Goal: Find specific page/section: Find specific page/section

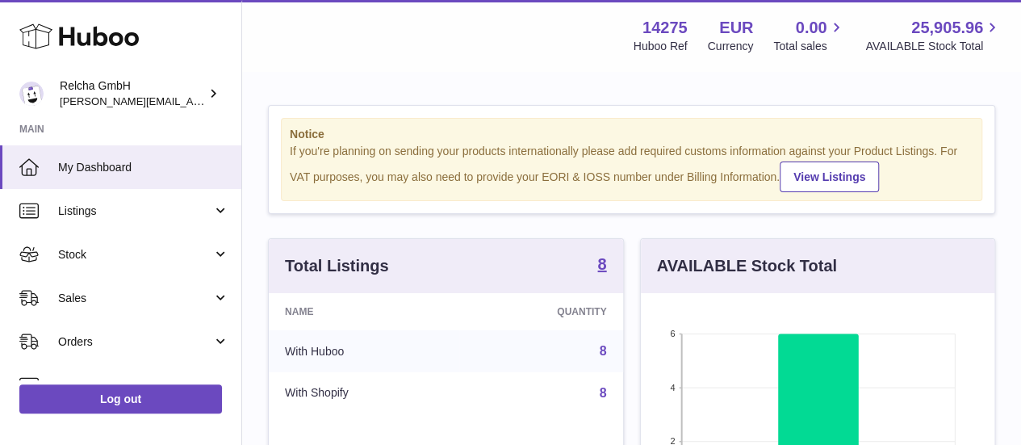
scroll to position [252, 354]
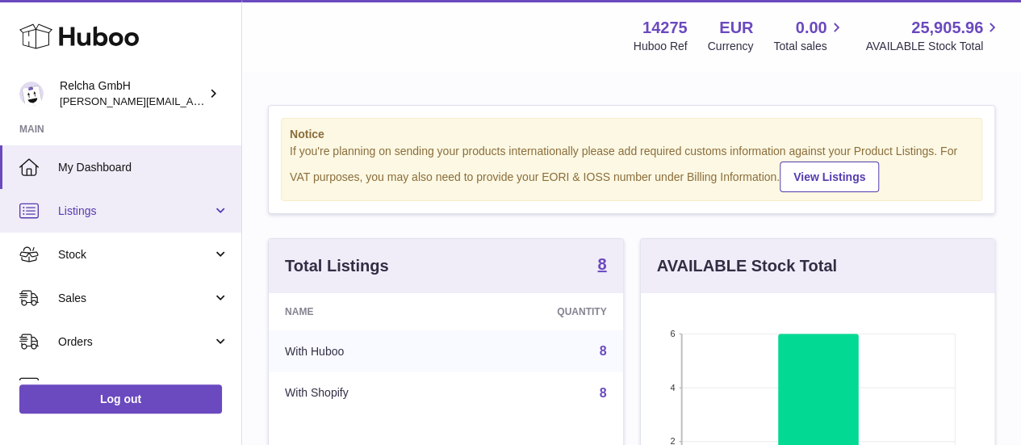
click at [116, 216] on span "Listings" at bounding box center [135, 210] width 154 height 15
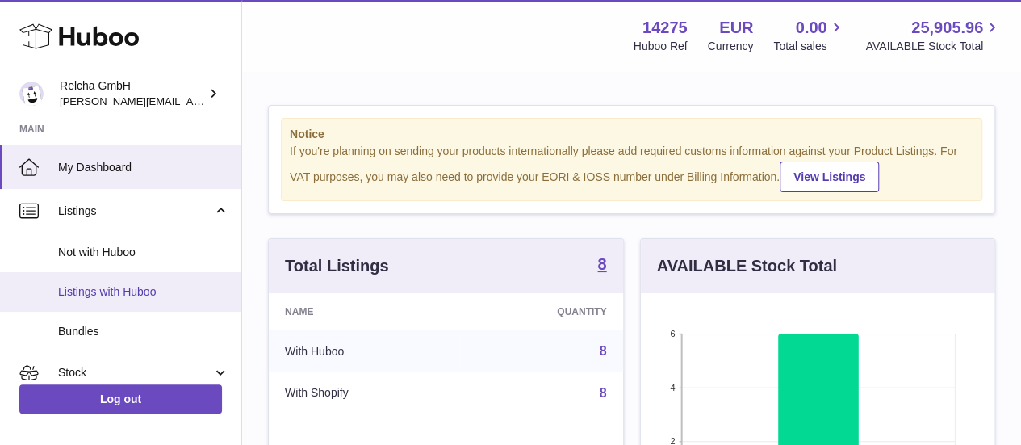
click at [132, 288] on span "Listings with Huboo" at bounding box center [143, 291] width 171 height 15
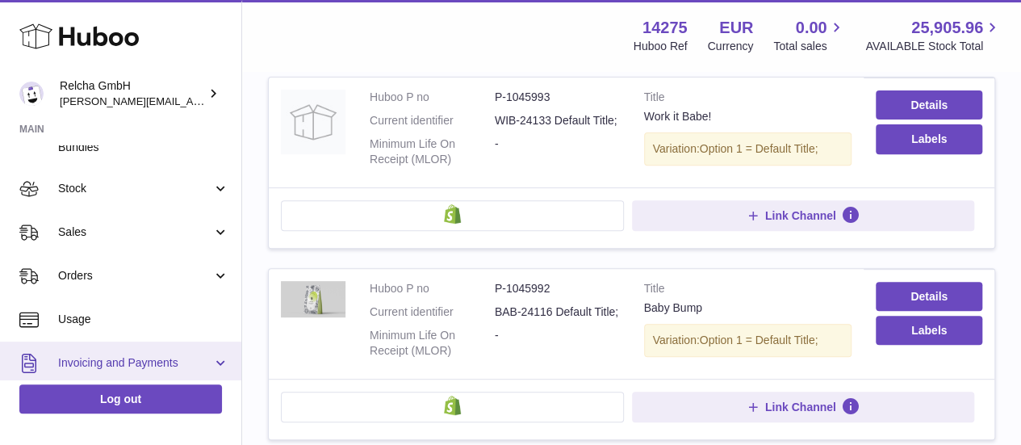
scroll to position [161, 0]
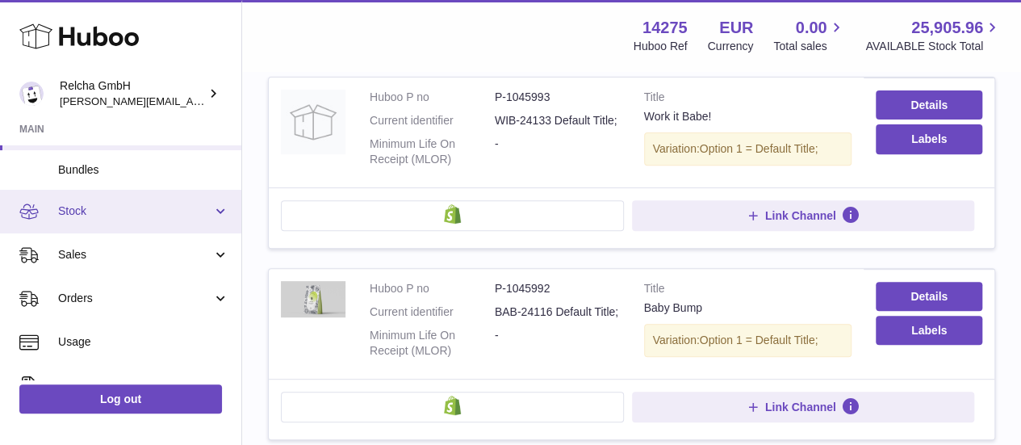
click at [212, 214] on link "Stock" at bounding box center [120, 212] width 241 height 44
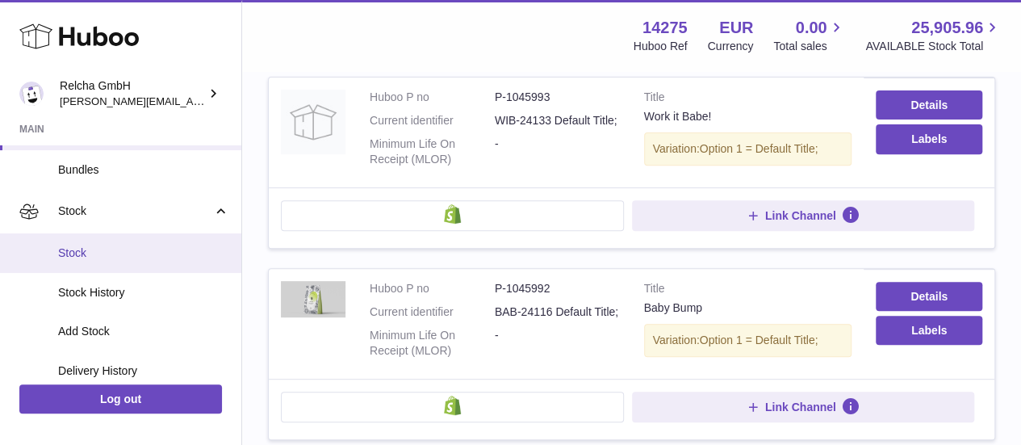
click at [132, 256] on span "Stock" at bounding box center [143, 252] width 171 height 15
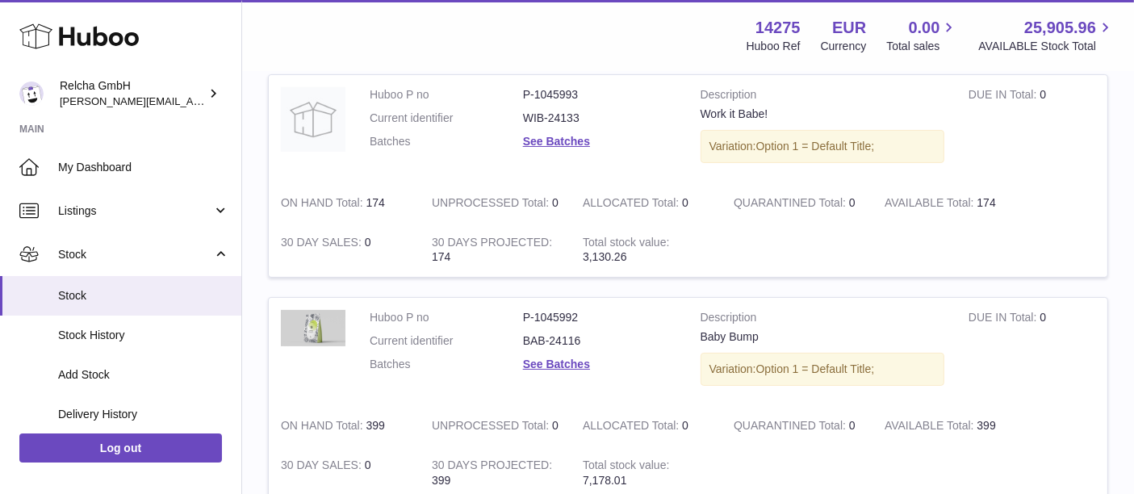
scroll to position [220, 0]
